Goal: Book appointment/travel/reservation

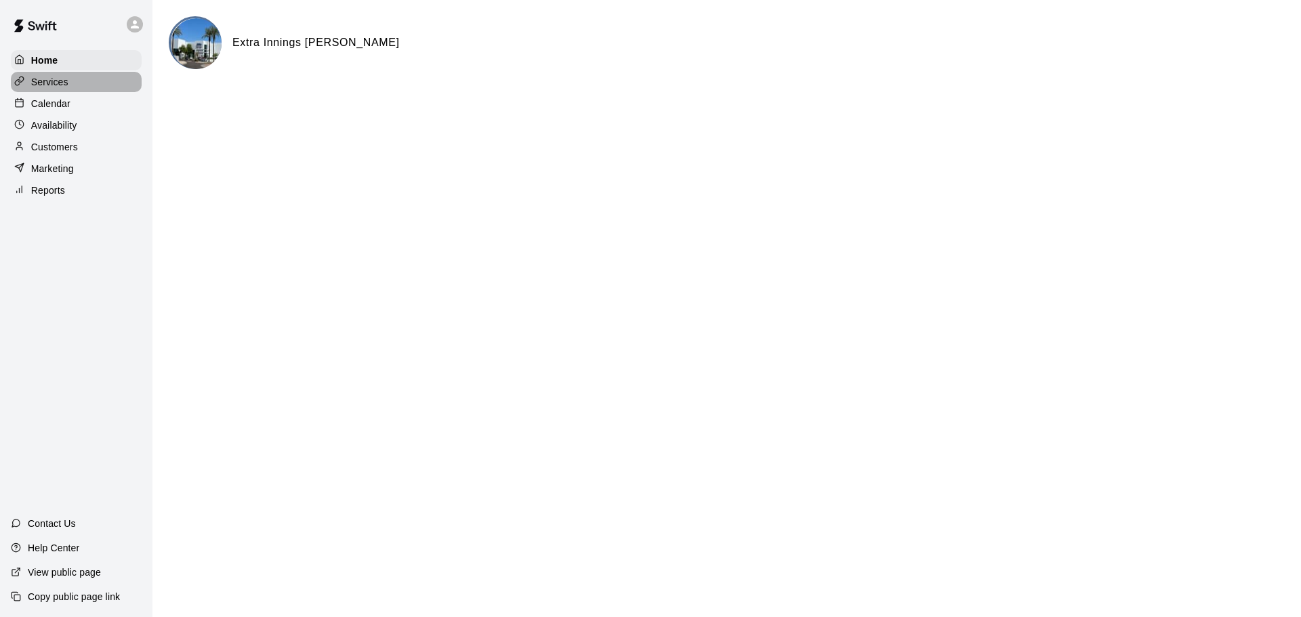
click at [56, 78] on p "Services" at bounding box center [49, 82] width 37 height 14
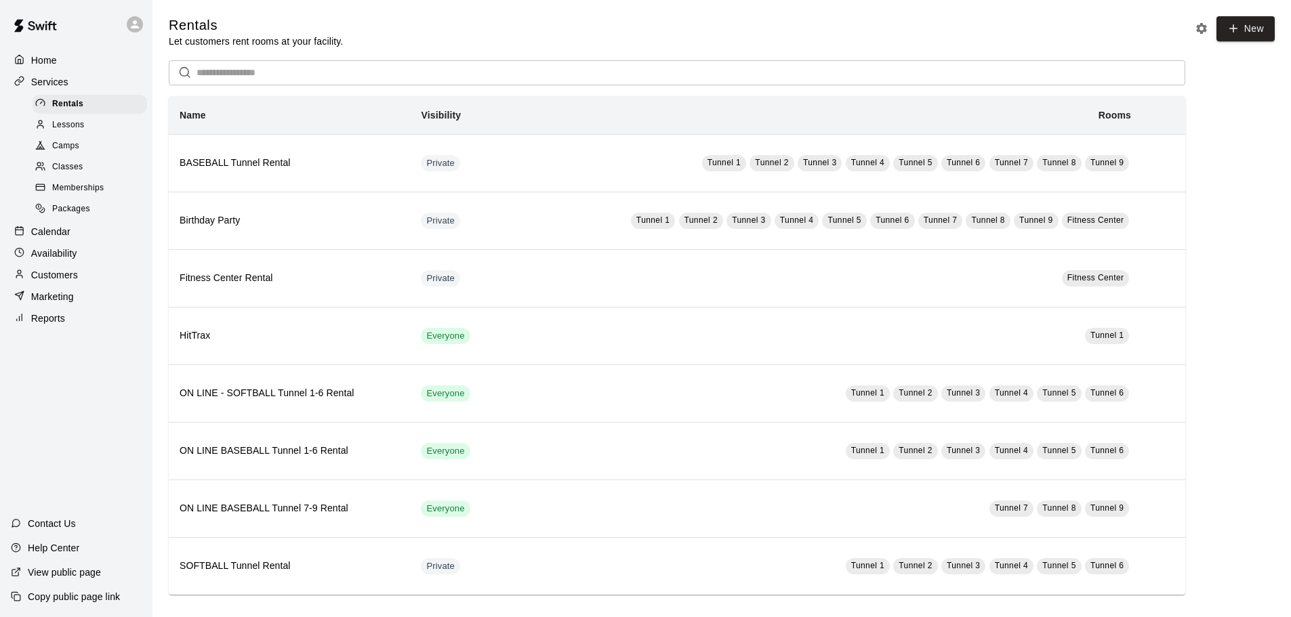
click at [60, 236] on p "Calendar" at bounding box center [50, 232] width 39 height 14
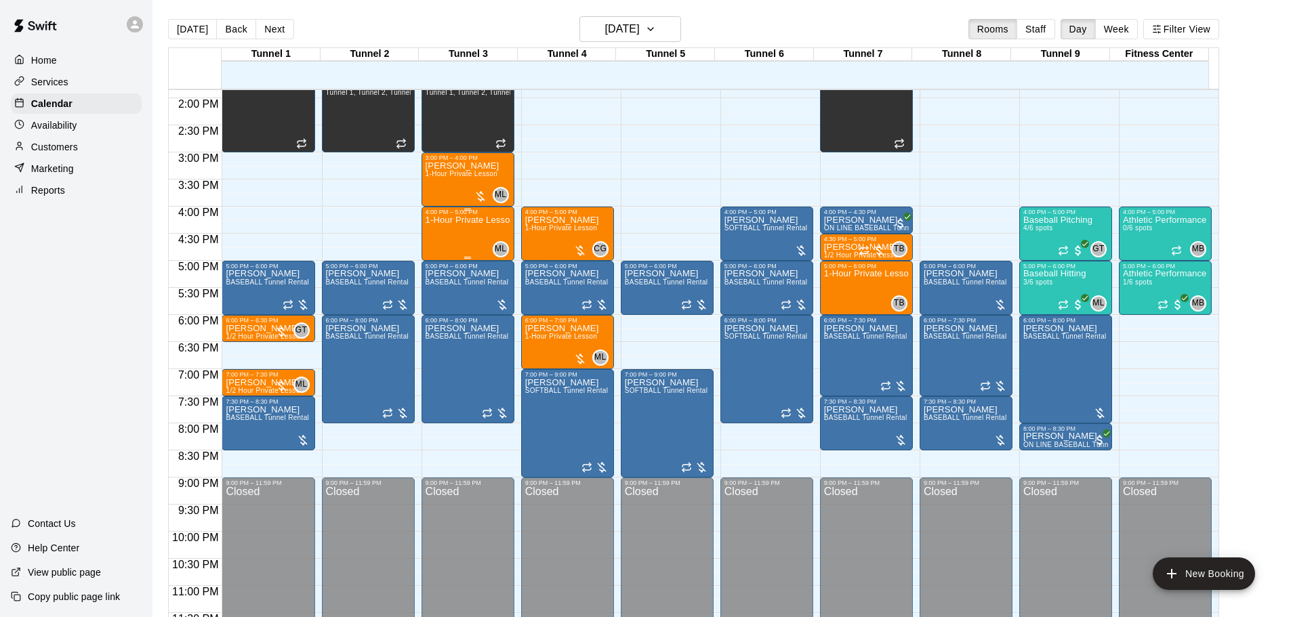
scroll to position [759, 0]
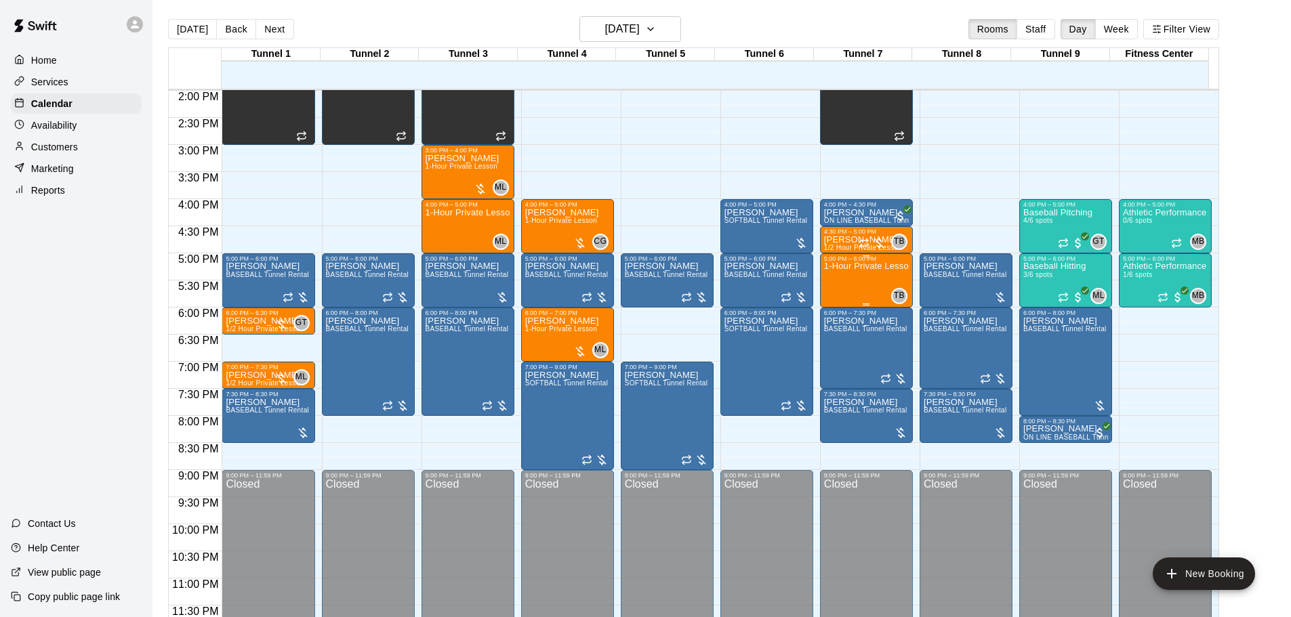
click at [843, 276] on div "1-Hour Private Lesson" at bounding box center [866, 570] width 85 height 617
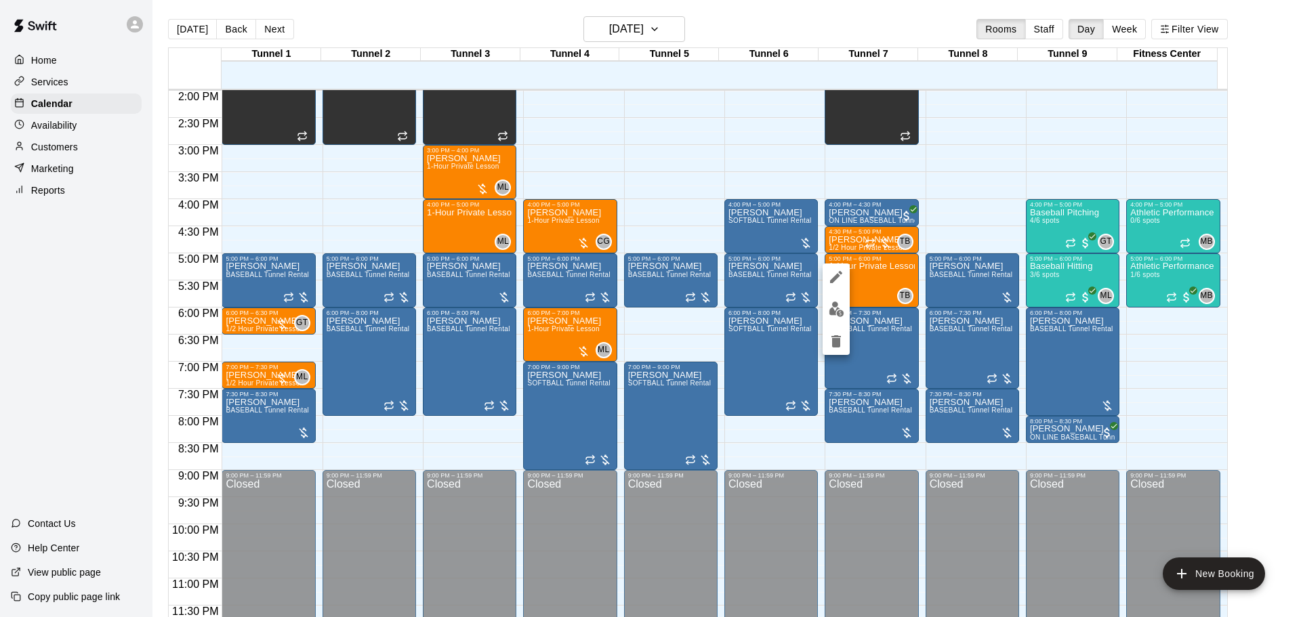
click at [837, 314] on img "edit" at bounding box center [837, 309] width 16 height 16
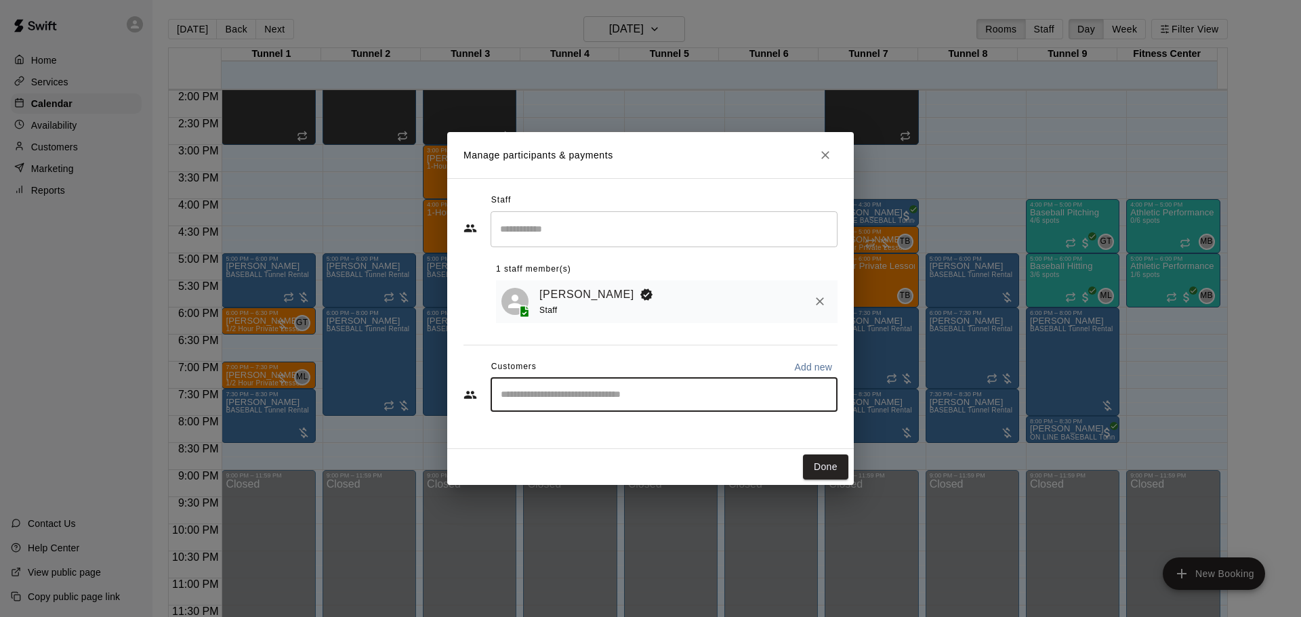
click at [644, 398] on input "Start typing to search customers..." at bounding box center [664, 395] width 335 height 14
click at [826, 153] on icon "Close" at bounding box center [825, 155] width 14 height 14
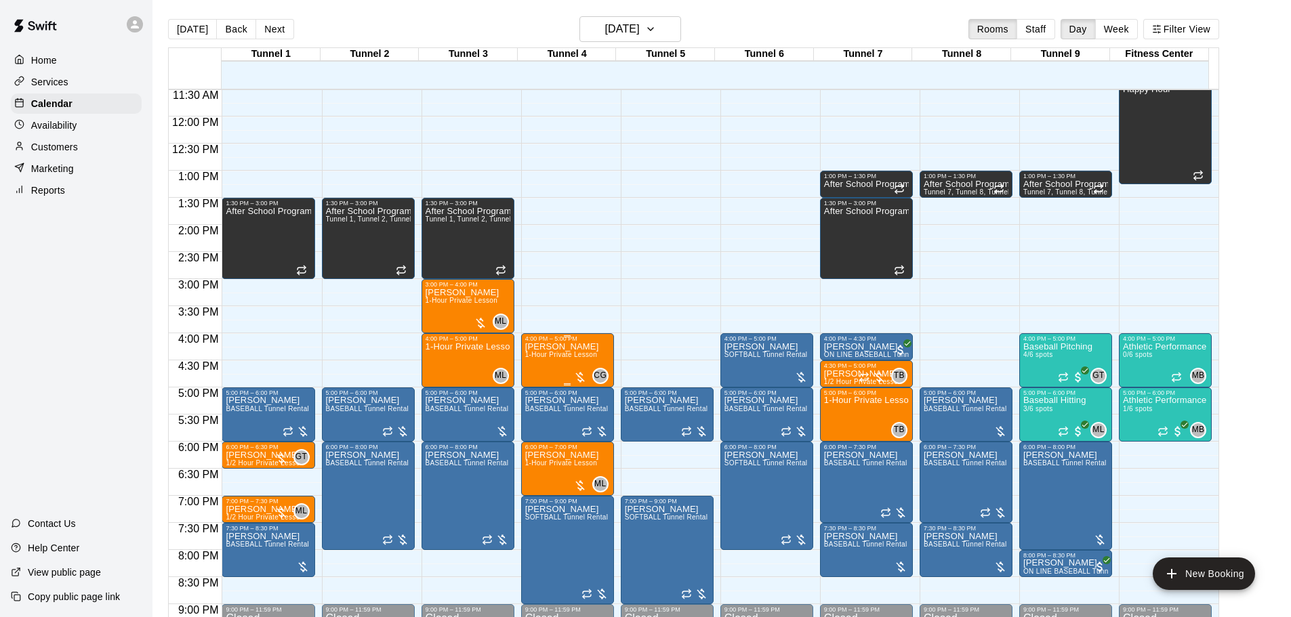
scroll to position [692, 0]
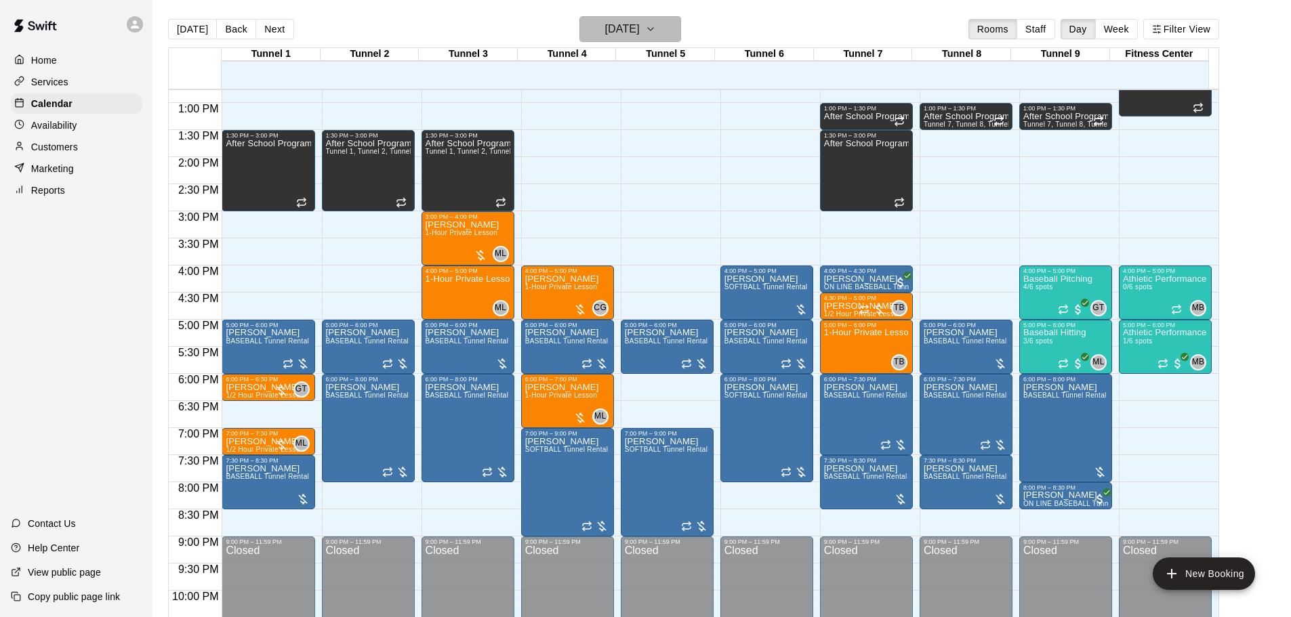
click at [623, 33] on h6 "[DATE]" at bounding box center [622, 29] width 35 height 19
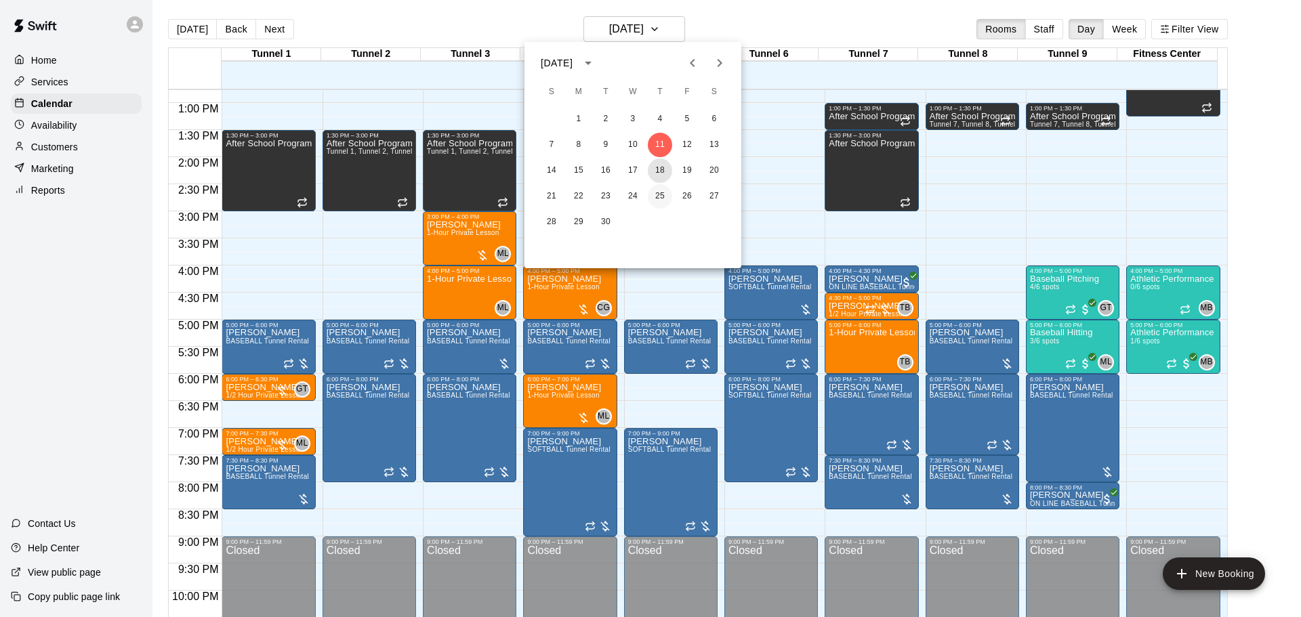
click at [656, 173] on button "18" at bounding box center [660, 171] width 24 height 24
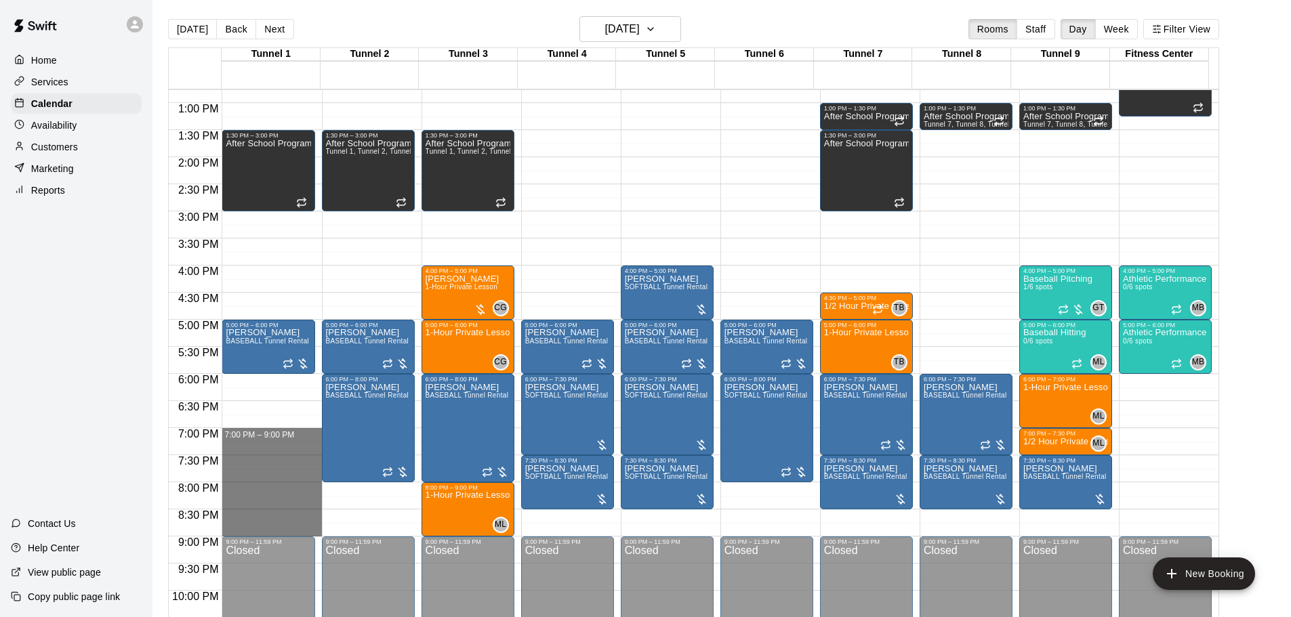
drag, startPoint x: 260, startPoint y: 431, endPoint x: 245, endPoint y: 534, distance: 104.1
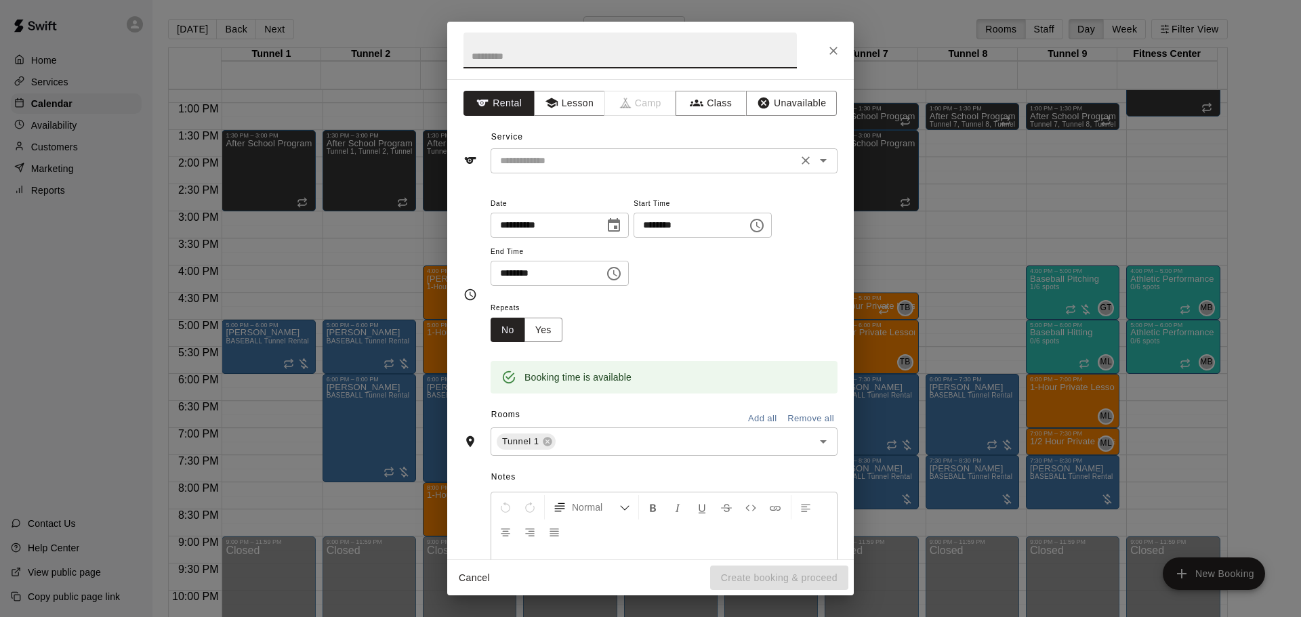
click at [582, 153] on input "text" at bounding box center [644, 160] width 299 height 17
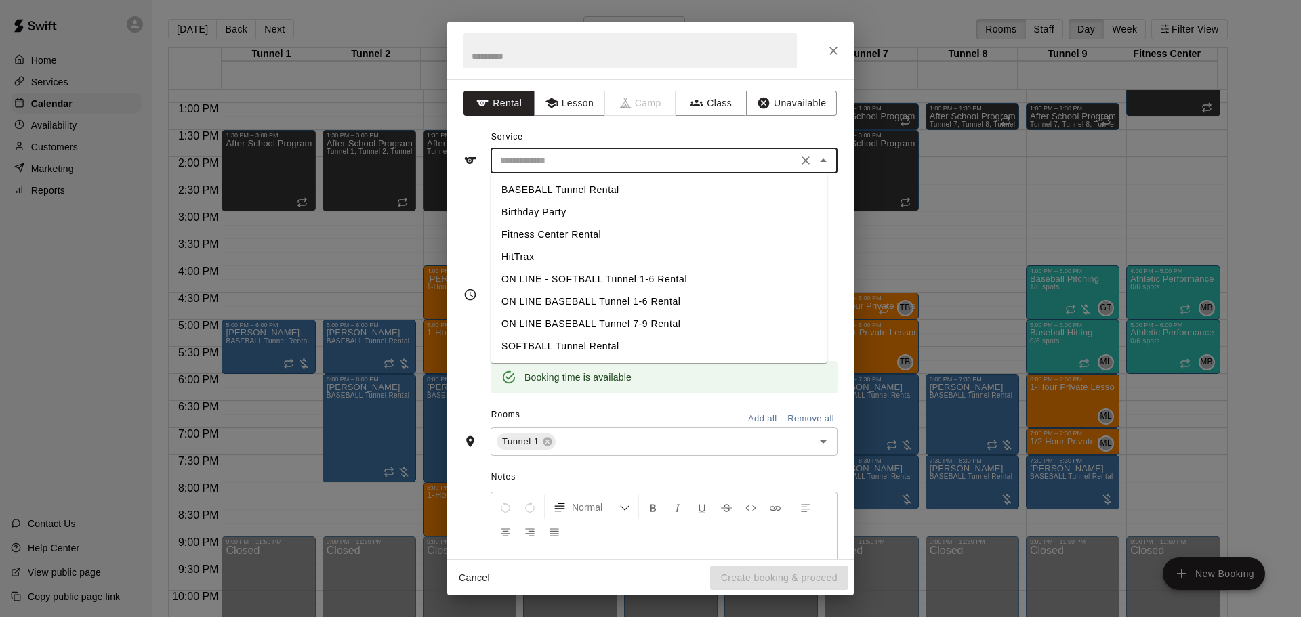
click at [585, 192] on li "BASEBALL Tunnel Rental" at bounding box center [658, 190] width 337 height 22
type input "**********"
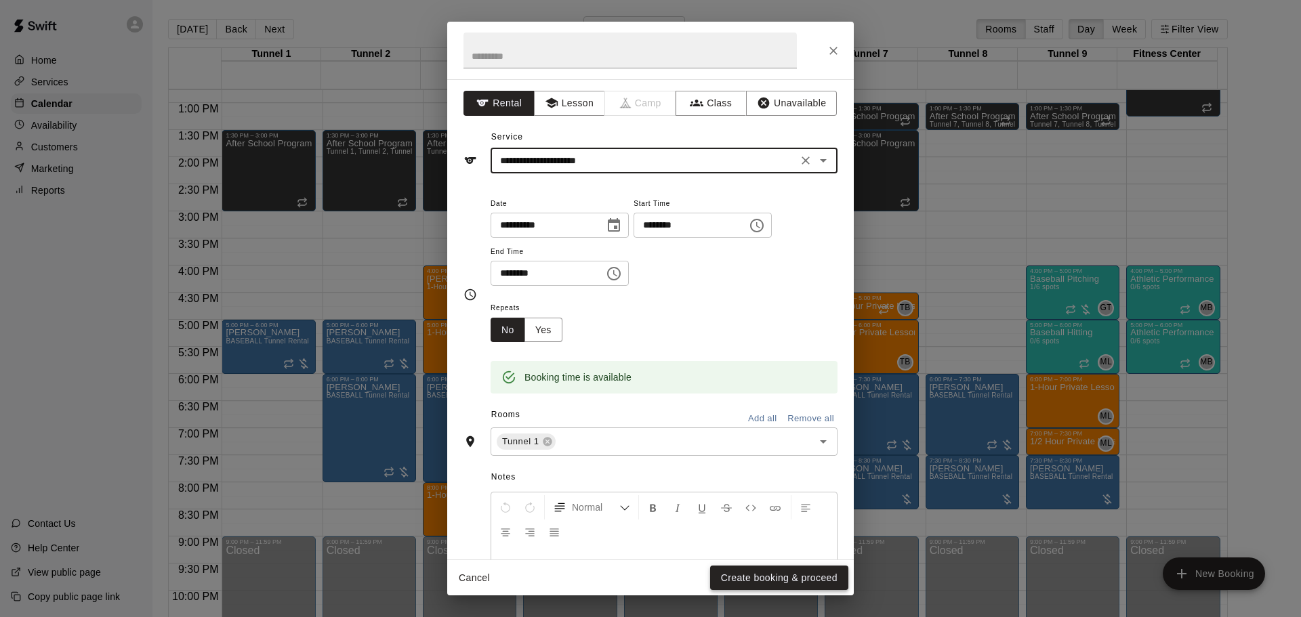
click at [759, 570] on button "Create booking & proceed" at bounding box center [779, 578] width 138 height 25
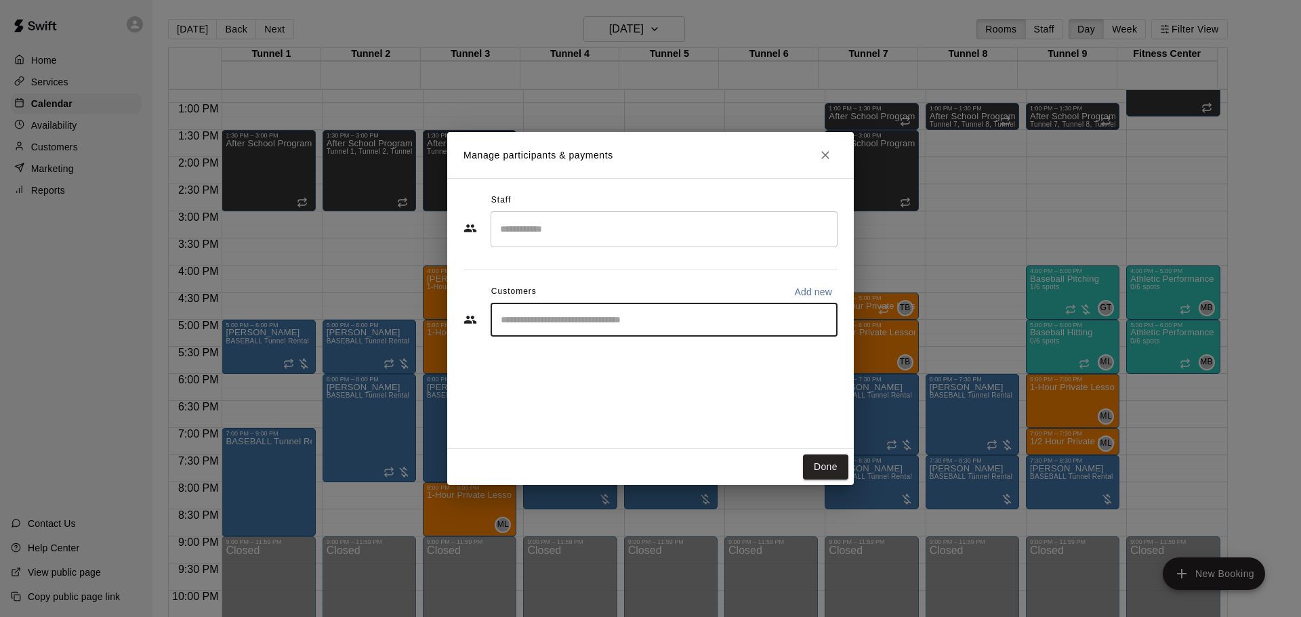
click at [633, 317] on input "Start typing to search customers..." at bounding box center [664, 320] width 335 height 14
type input "******"
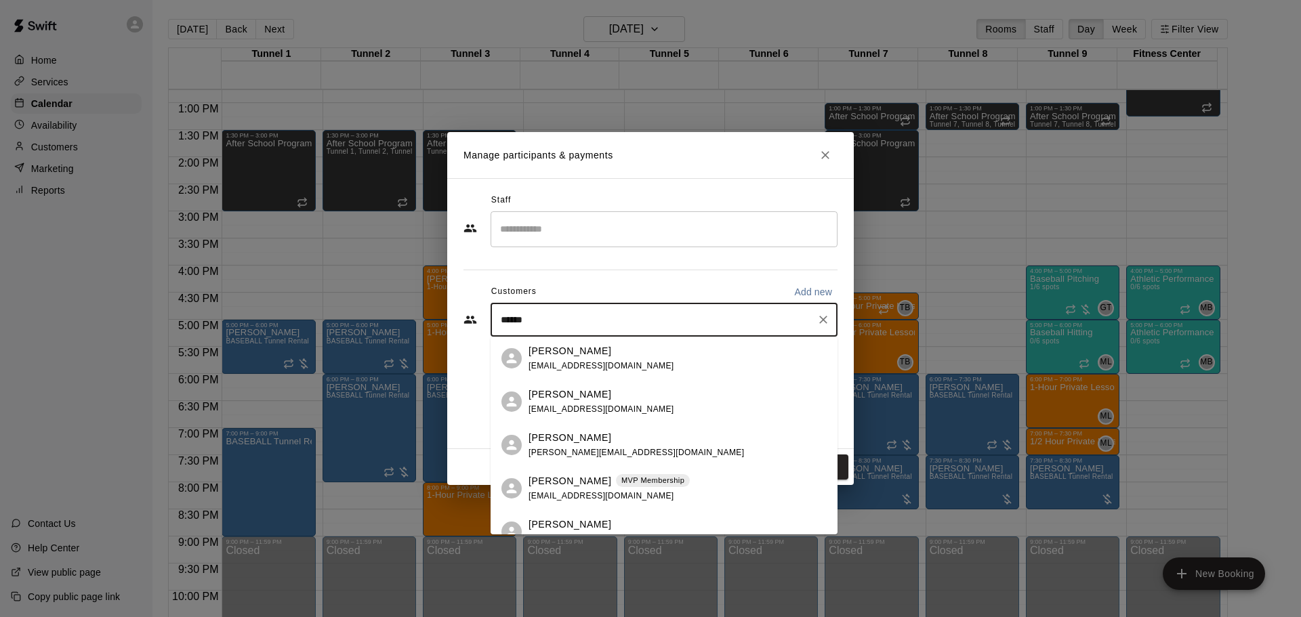
click at [578, 481] on p "[PERSON_NAME]" at bounding box center [569, 481] width 83 height 14
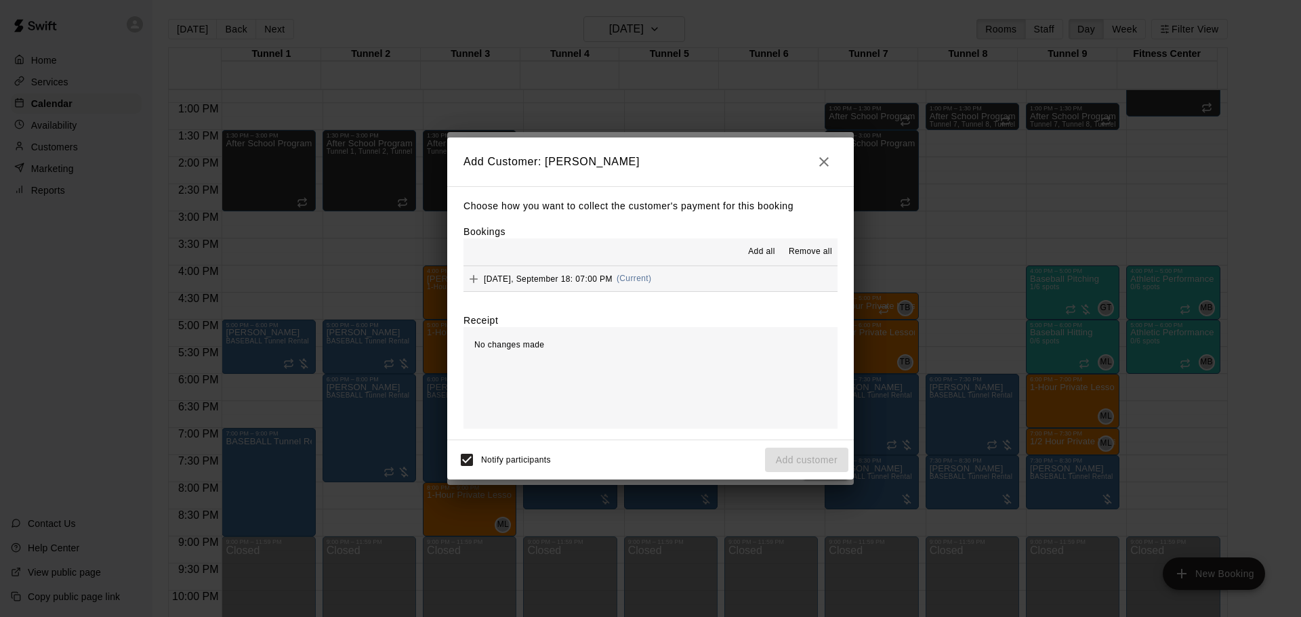
click at [607, 274] on div "[DATE], September 18: 07:00 PM (Current)" at bounding box center [557, 279] width 188 height 20
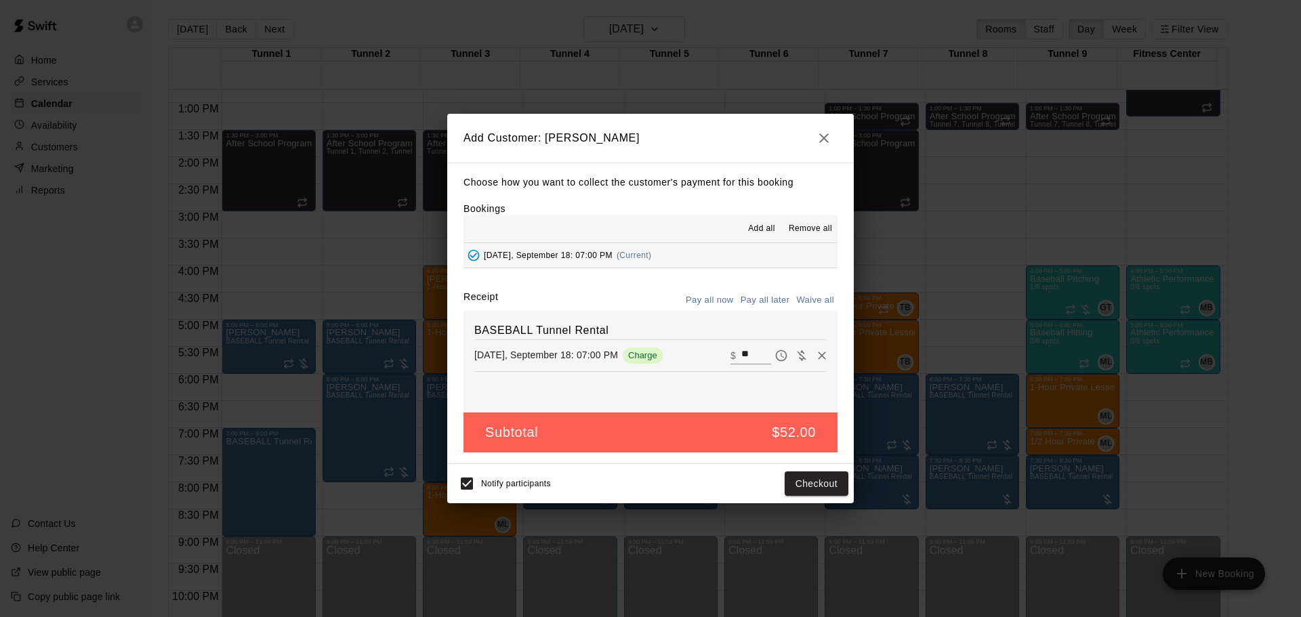
click at [781, 298] on button "Pay all later" at bounding box center [765, 300] width 56 height 21
click at [827, 482] on button "Add customer" at bounding box center [806, 484] width 83 height 25
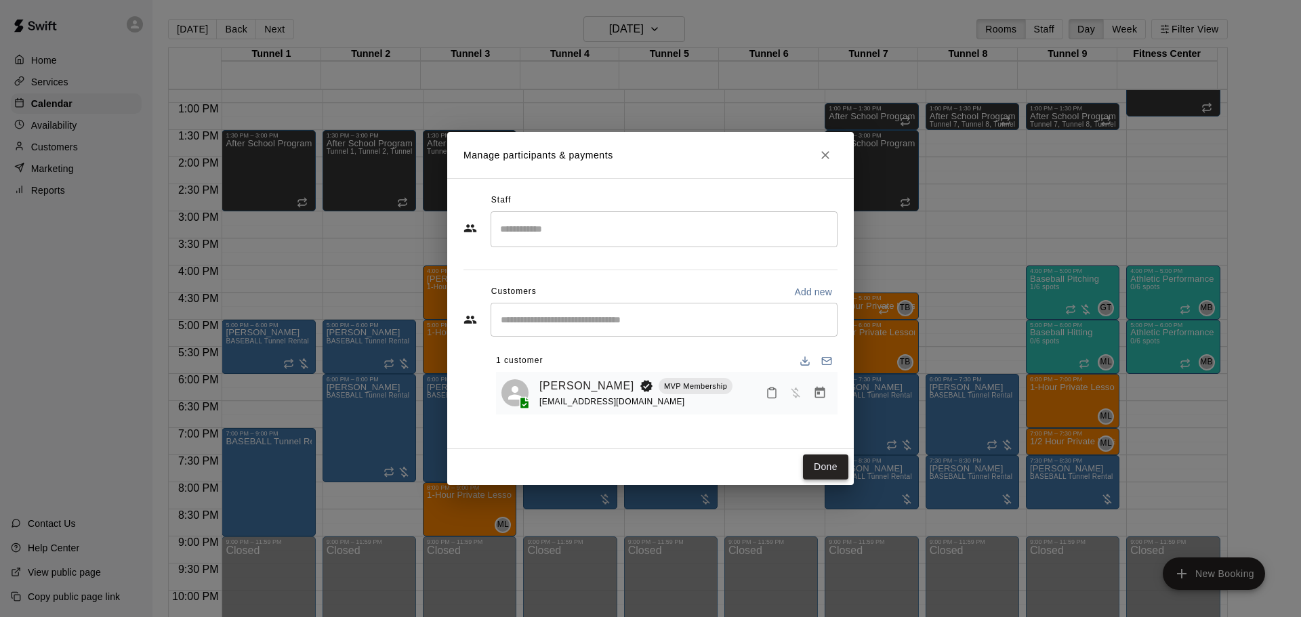
click at [824, 465] on button "Done" at bounding box center [825, 467] width 45 height 25
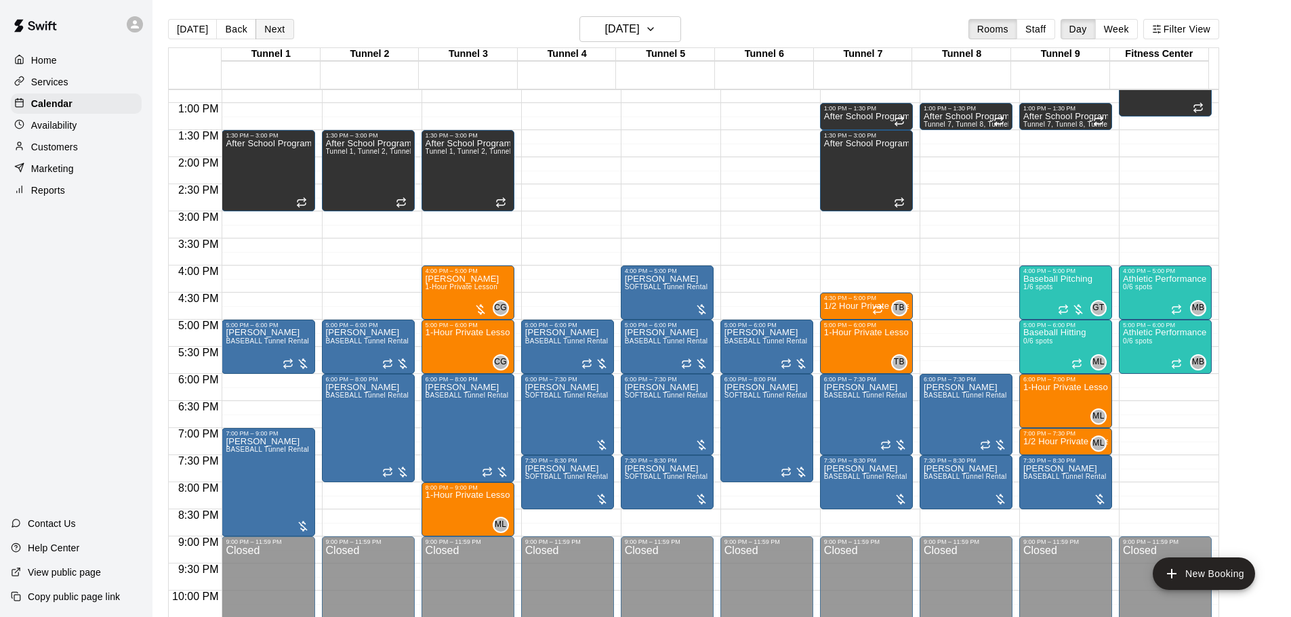
click at [282, 26] on button "Next" at bounding box center [274, 29] width 38 height 20
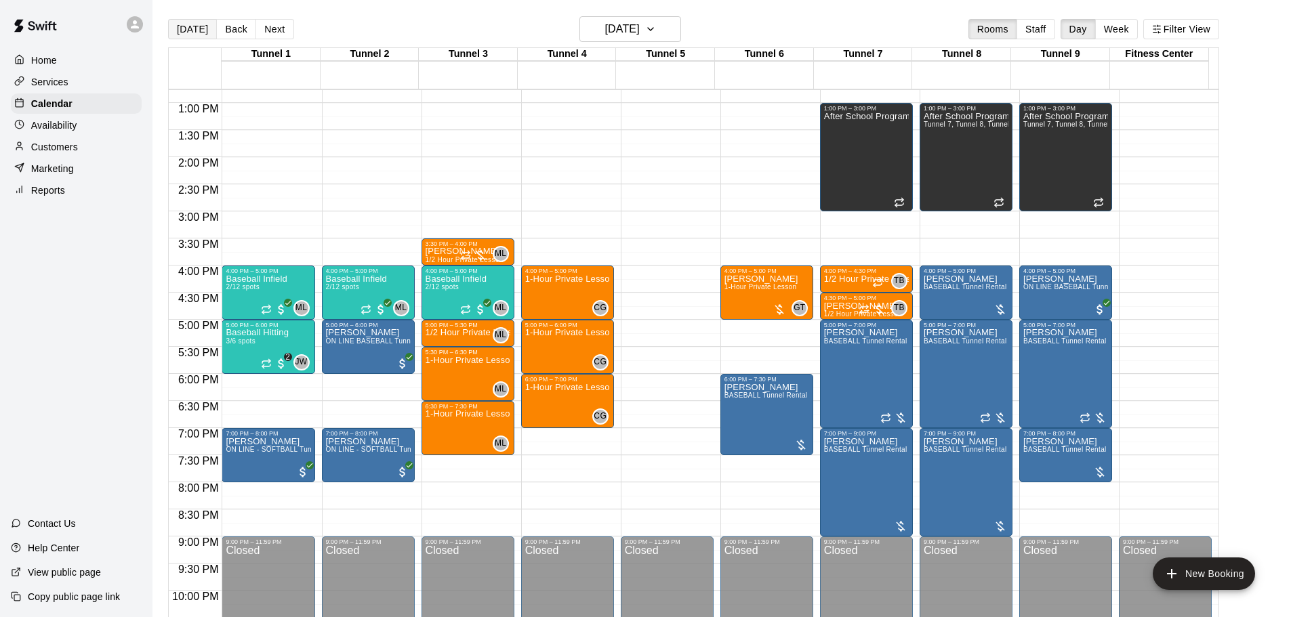
click at [188, 28] on button "[DATE]" at bounding box center [192, 29] width 49 height 20
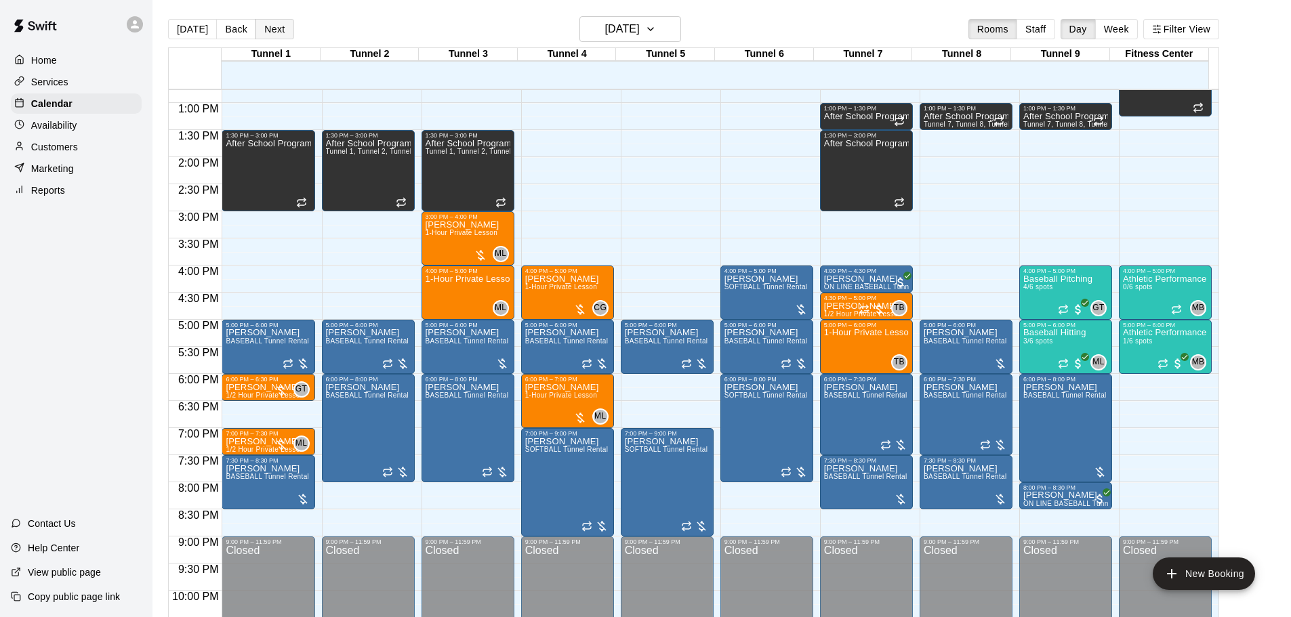
click at [270, 34] on button "Next" at bounding box center [274, 29] width 38 height 20
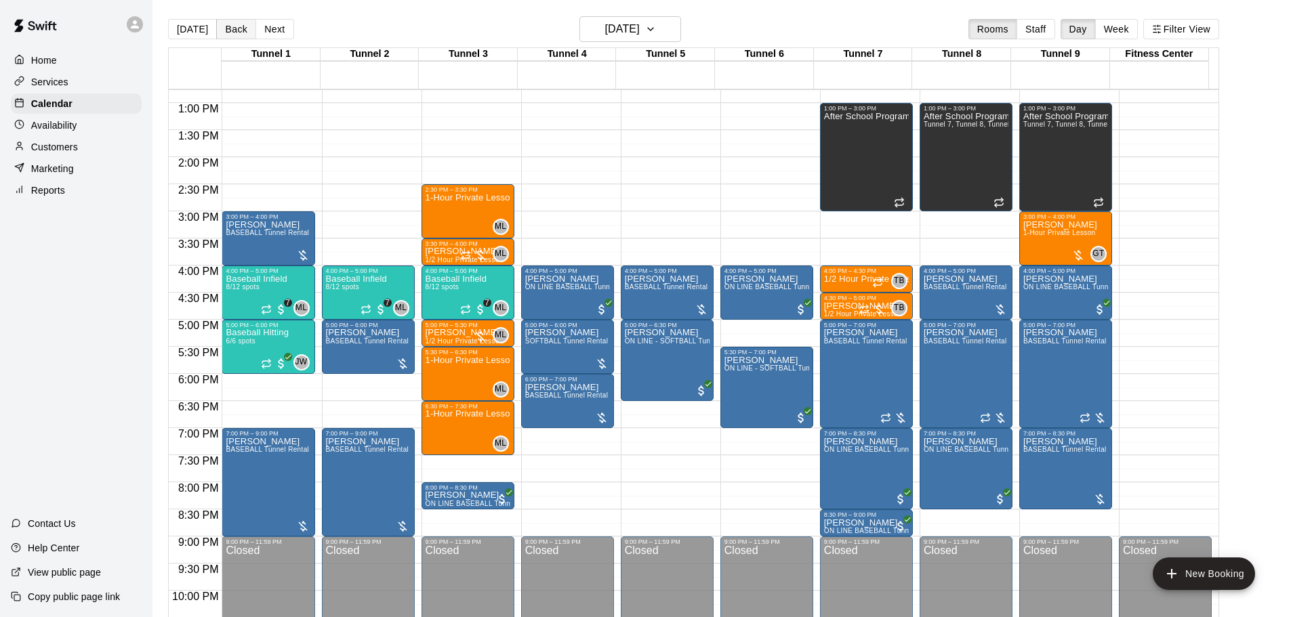
click at [247, 35] on button "Back" at bounding box center [236, 29] width 40 height 20
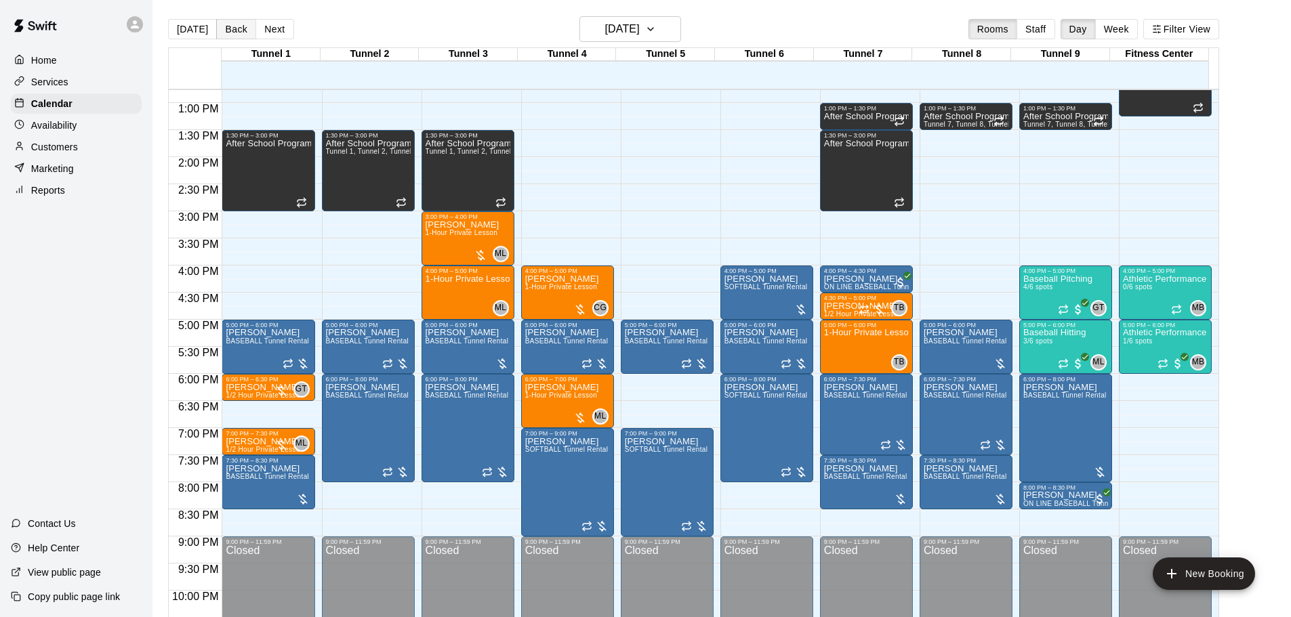
click at [247, 35] on button "Back" at bounding box center [236, 29] width 40 height 20
